Goal: Communication & Community: Answer question/provide support

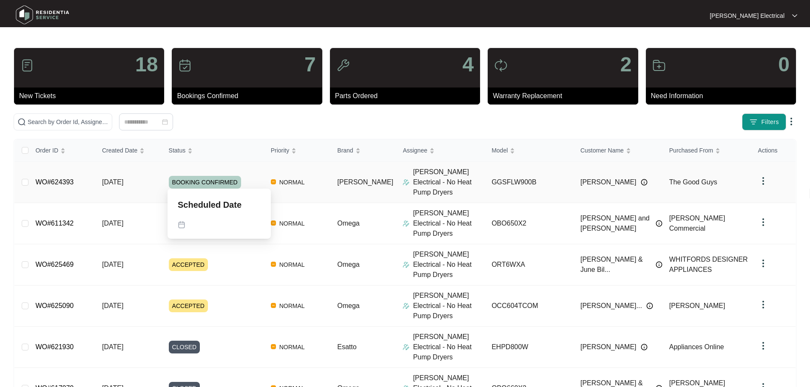
click at [213, 177] on span "BOOKING CONFIRMED" at bounding box center [205, 182] width 72 height 13
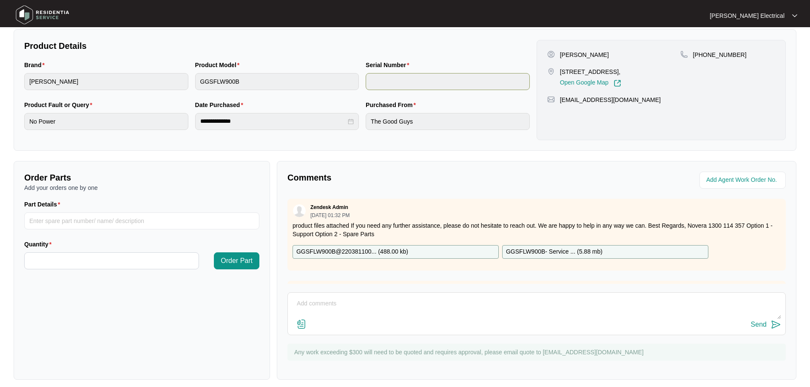
scroll to position [177, 0]
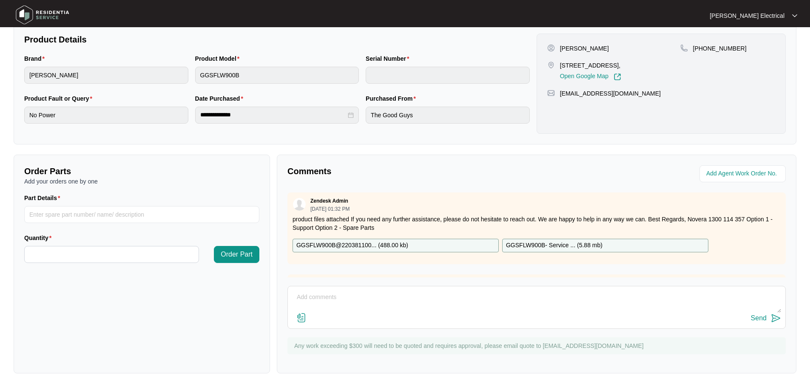
click at [370, 295] on textarea at bounding box center [536, 302] width 489 height 22
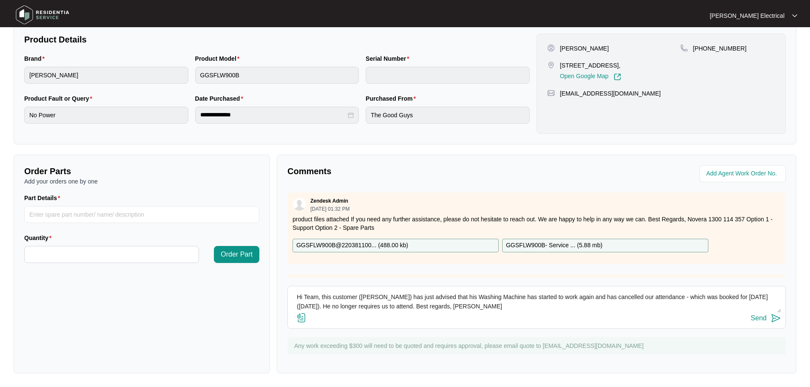
type textarea "Hi Team, this customer ([PERSON_NAME]) has just advised that his Washing Machin…"
click at [774, 317] on img at bounding box center [776, 318] width 10 height 10
